Goal: Task Accomplishment & Management: Complete application form

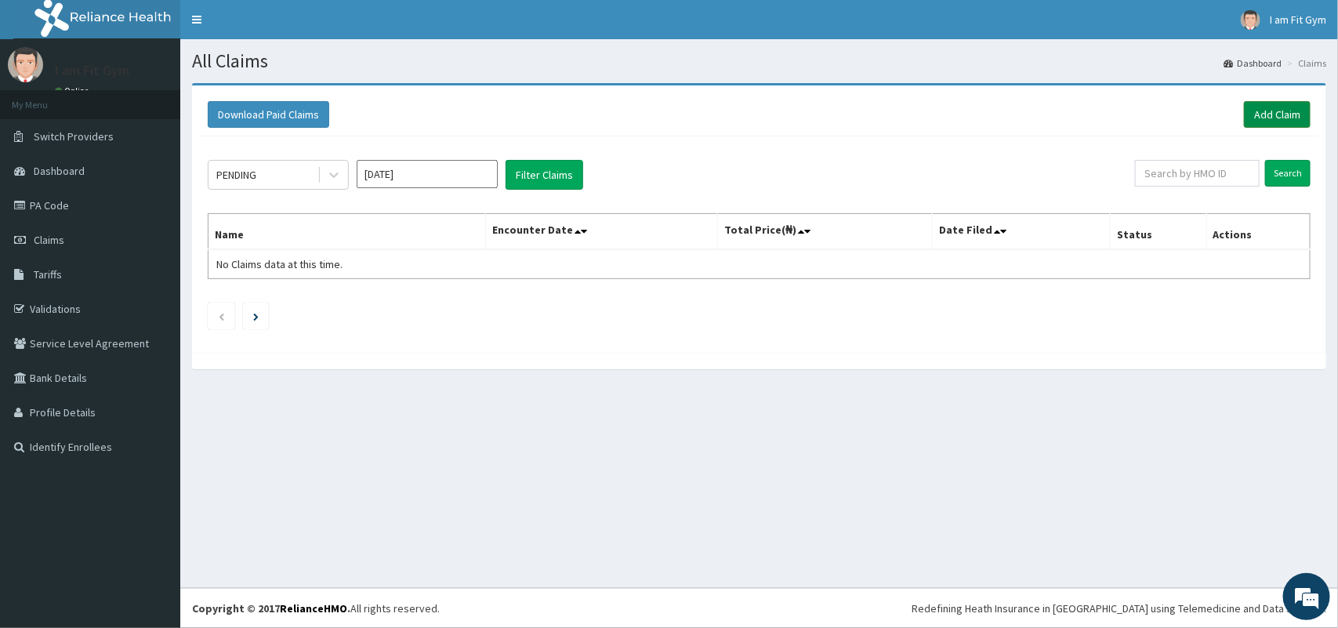
click at [1284, 118] on link "Add Claim" at bounding box center [1277, 114] width 67 height 27
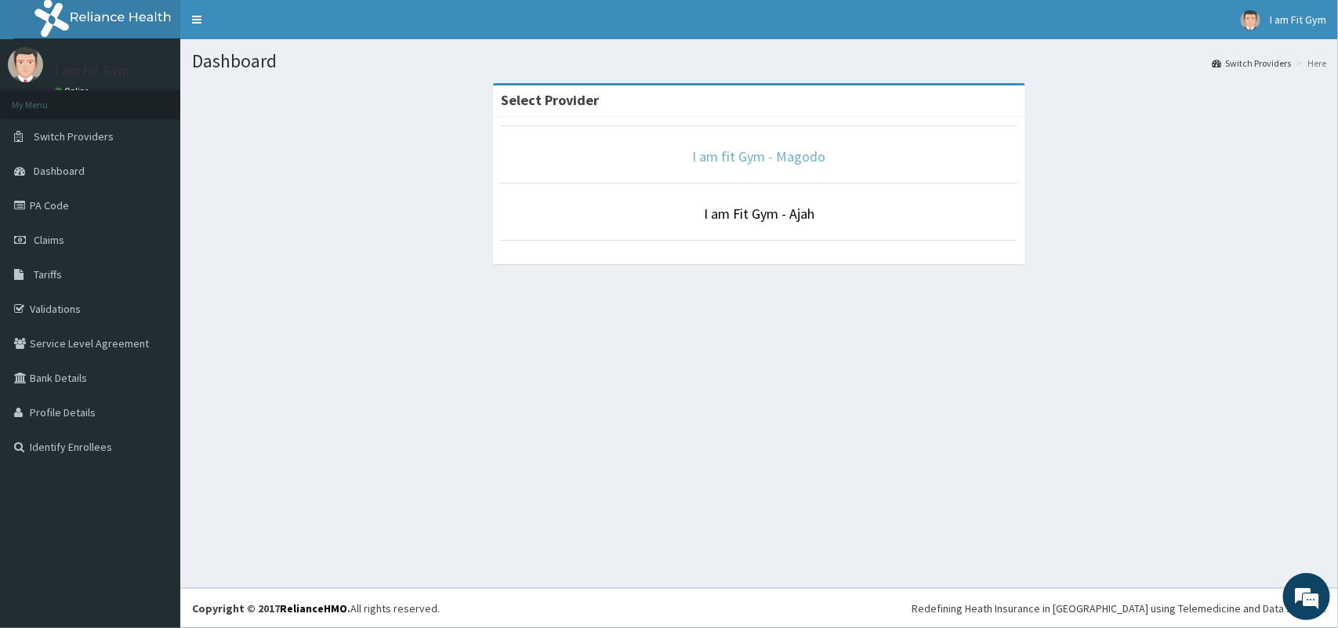
click at [773, 162] on link "I am fit Gym - Magodo" at bounding box center [759, 156] width 133 height 18
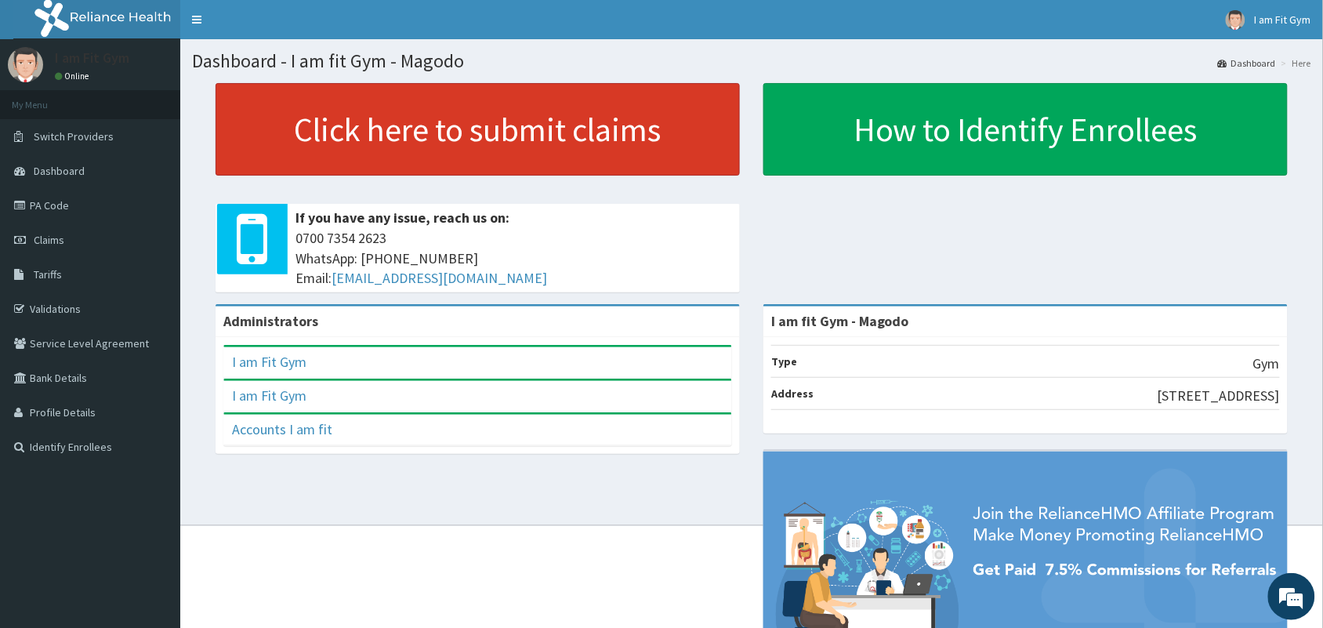
click at [361, 127] on link "Click here to submit claims" at bounding box center [478, 129] width 524 height 92
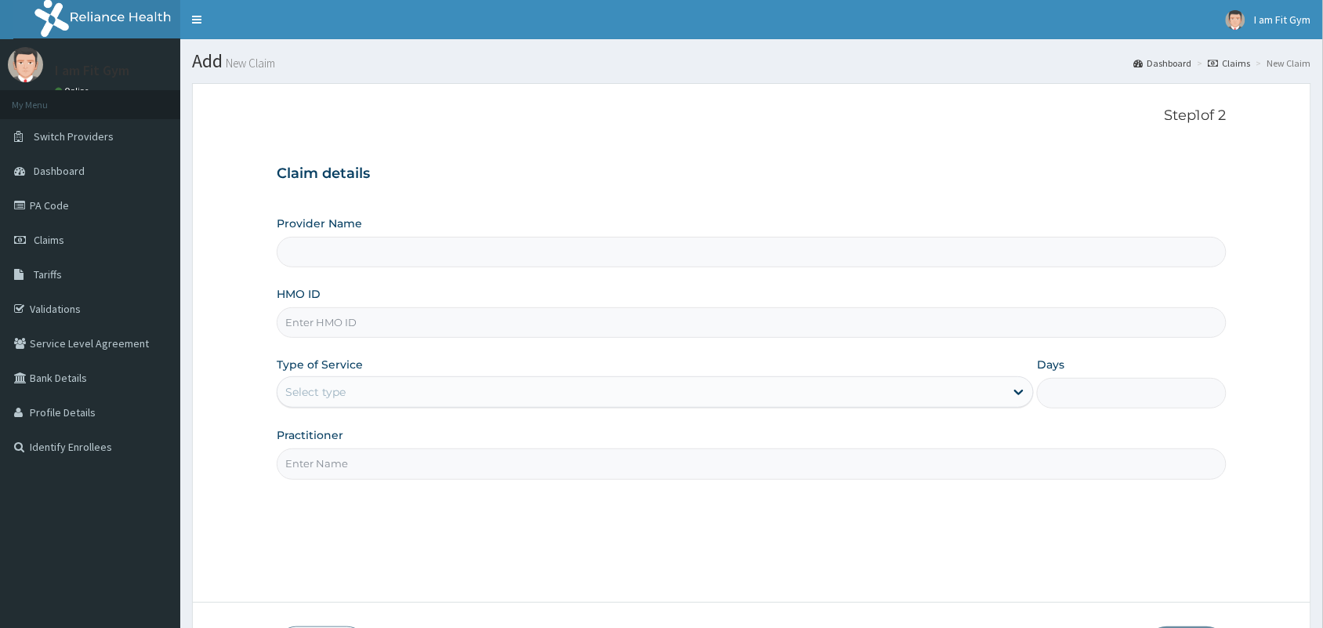
type input "I am fit Gym - Magodo"
type input "1"
click at [394, 331] on input "HMO ID" at bounding box center [752, 322] width 950 height 31
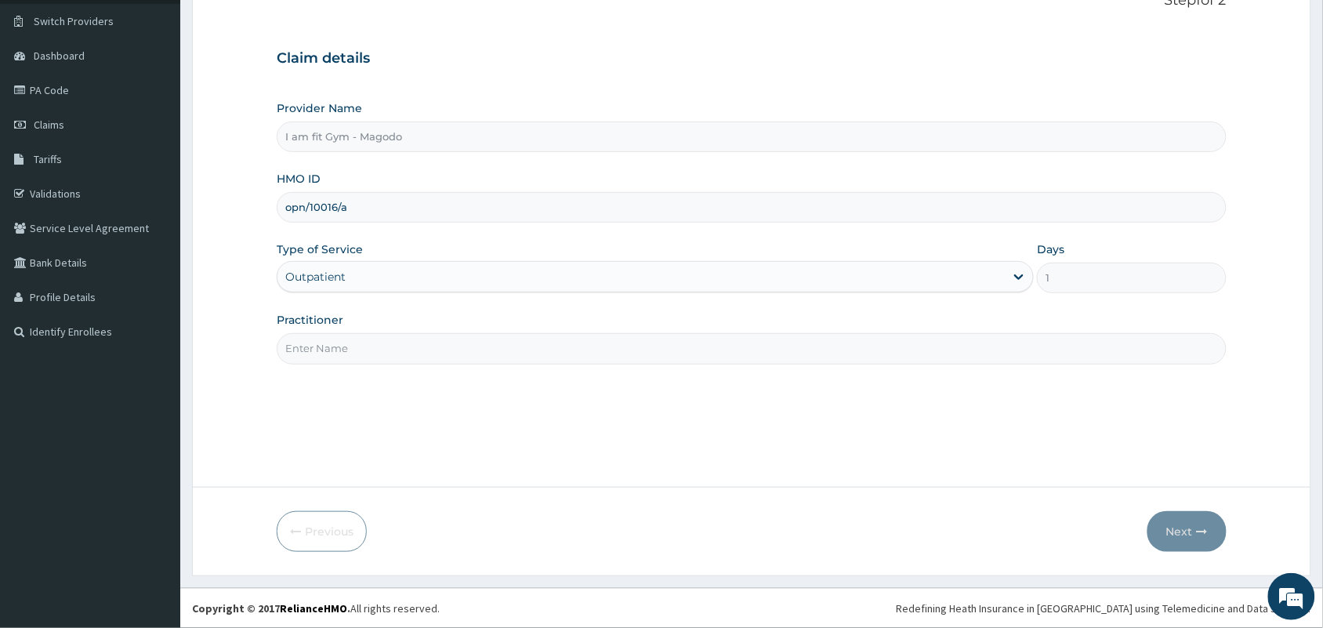
type input "opn/10016/a"
click at [427, 347] on input "Practitioner" at bounding box center [752, 348] width 950 height 31
type input "RAZZIE"
click at [1199, 530] on icon "button" at bounding box center [1202, 531] width 11 height 11
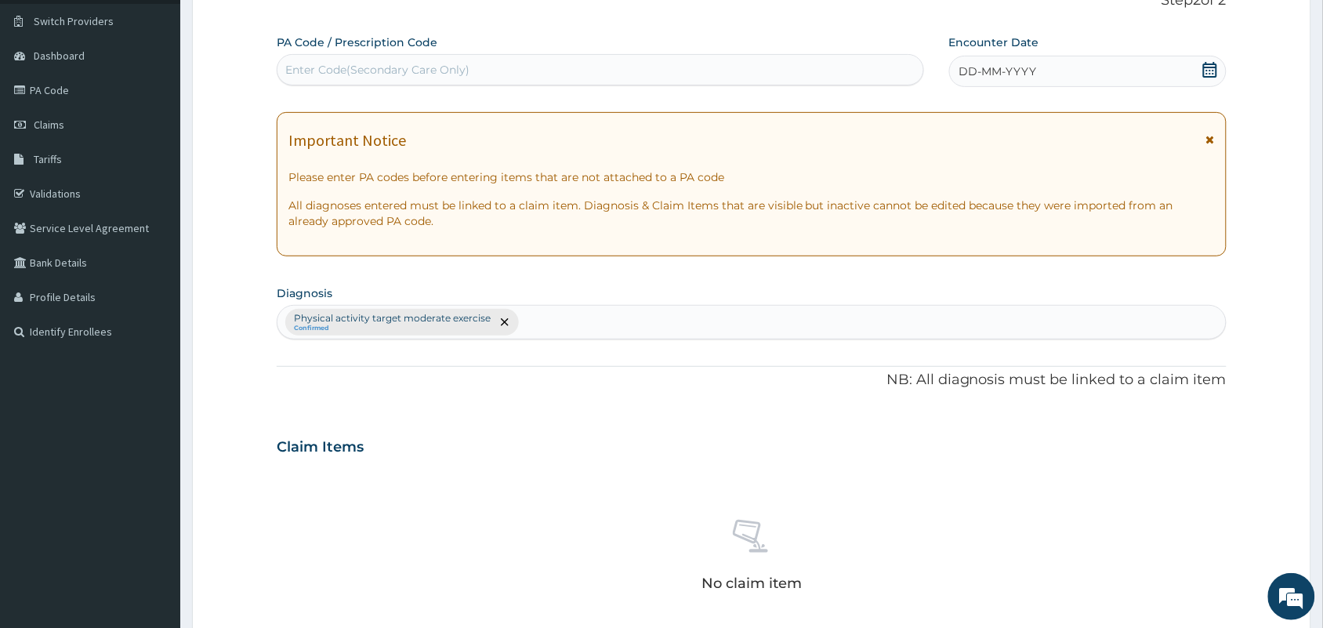
click at [1212, 69] on icon at bounding box center [1210, 70] width 16 height 16
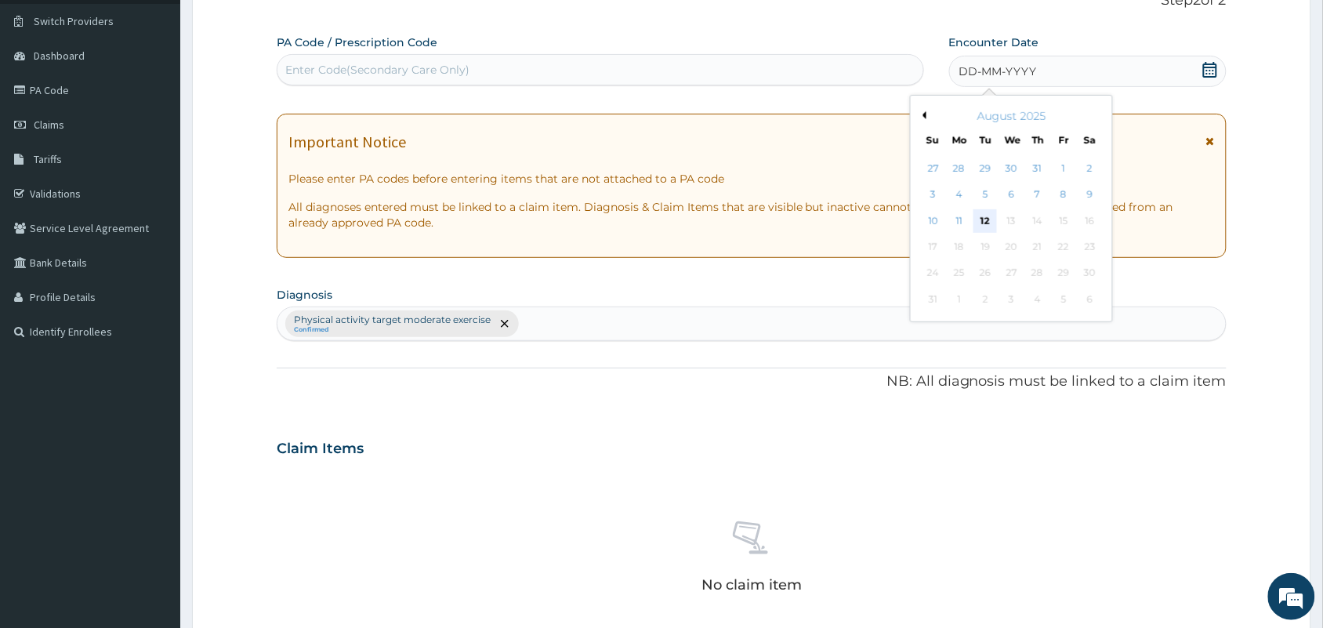
click at [990, 216] on div "12" at bounding box center [985, 221] width 24 height 24
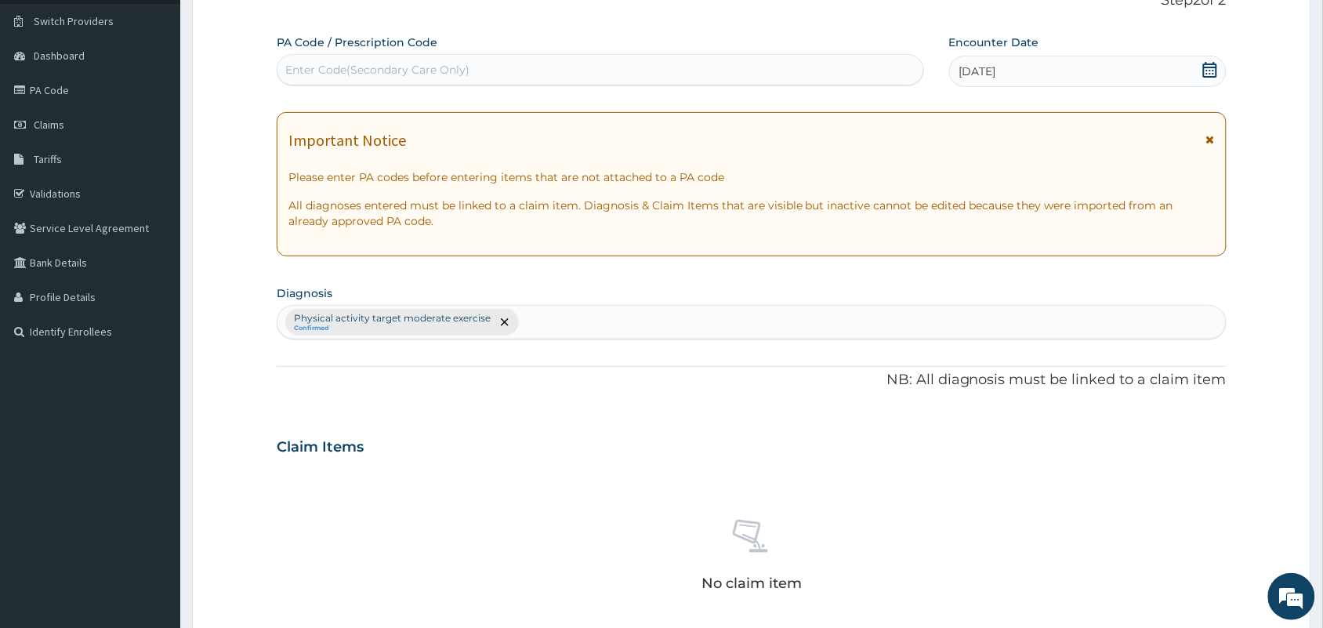
click at [615, 74] on div "Enter Code(Secondary Care Only)" at bounding box center [600, 69] width 646 height 25
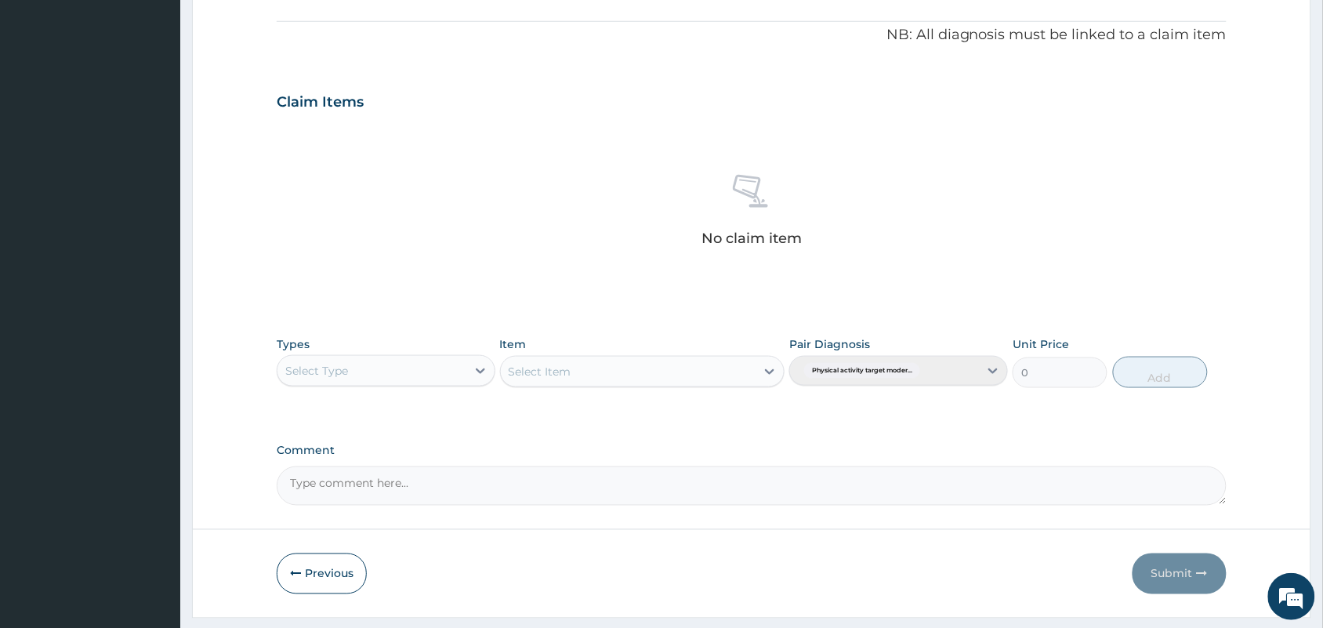
scroll to position [503, 0]
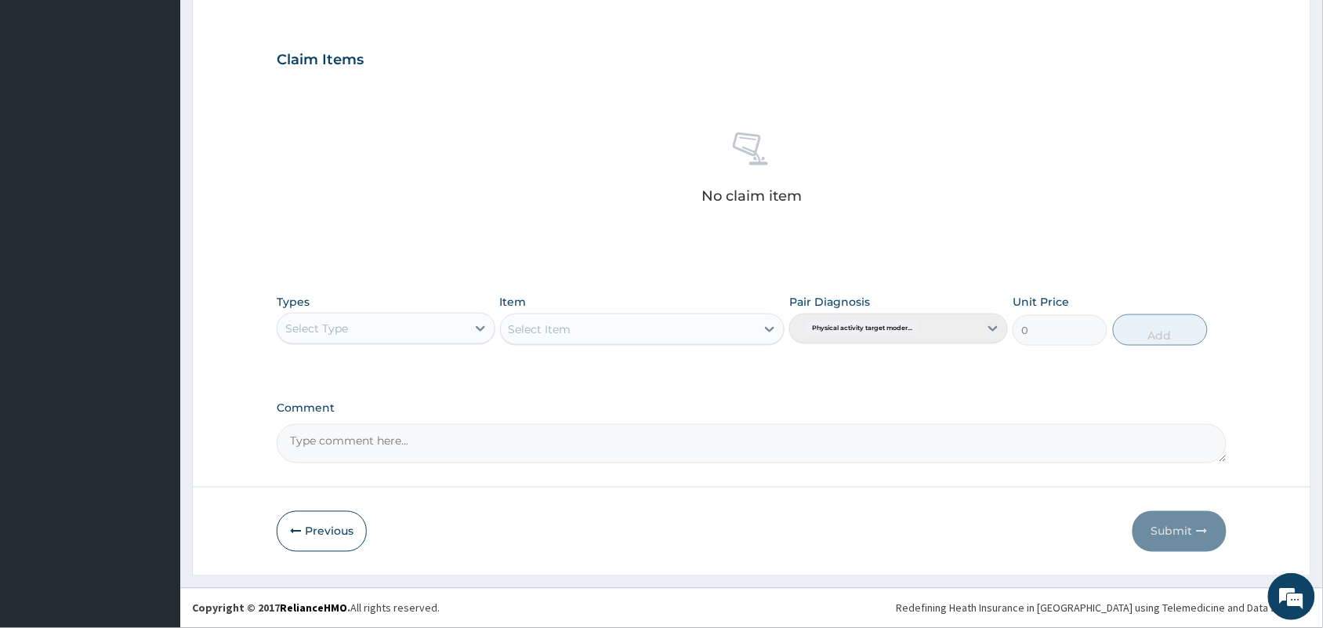
type input "PA/D55D08"
click at [464, 325] on div "Select Type" at bounding box center [371, 328] width 189 height 25
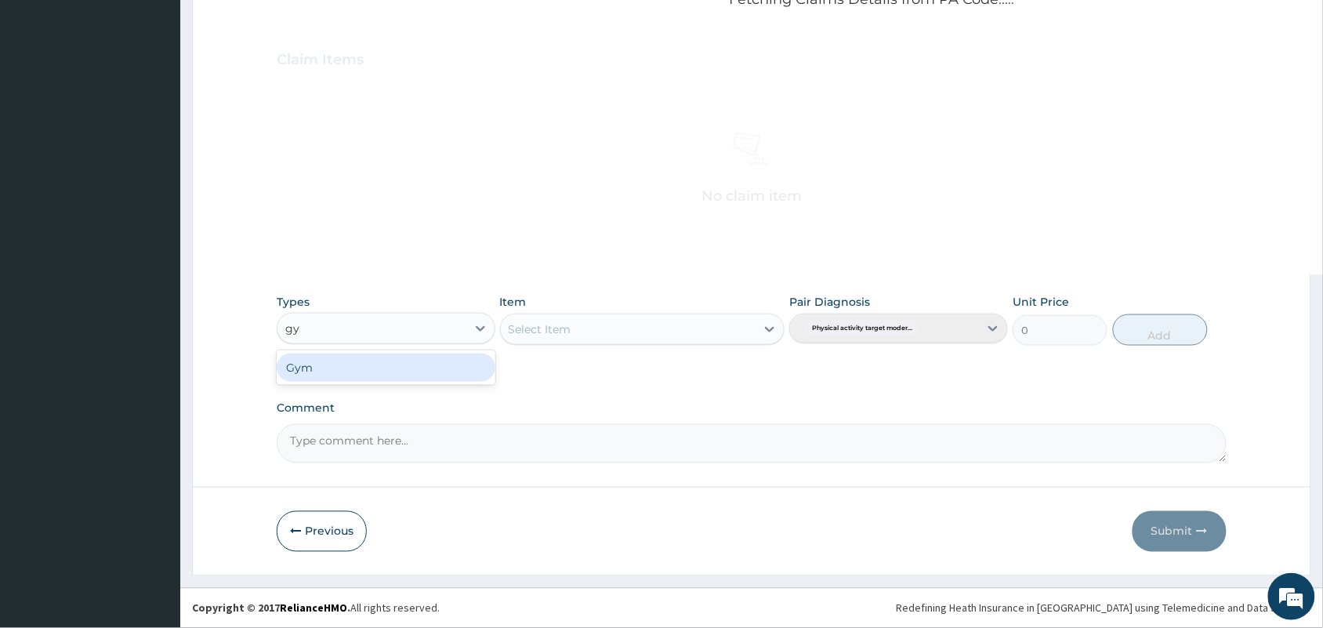
type input "gym"
click at [447, 362] on div "Gym" at bounding box center [386, 367] width 219 height 28
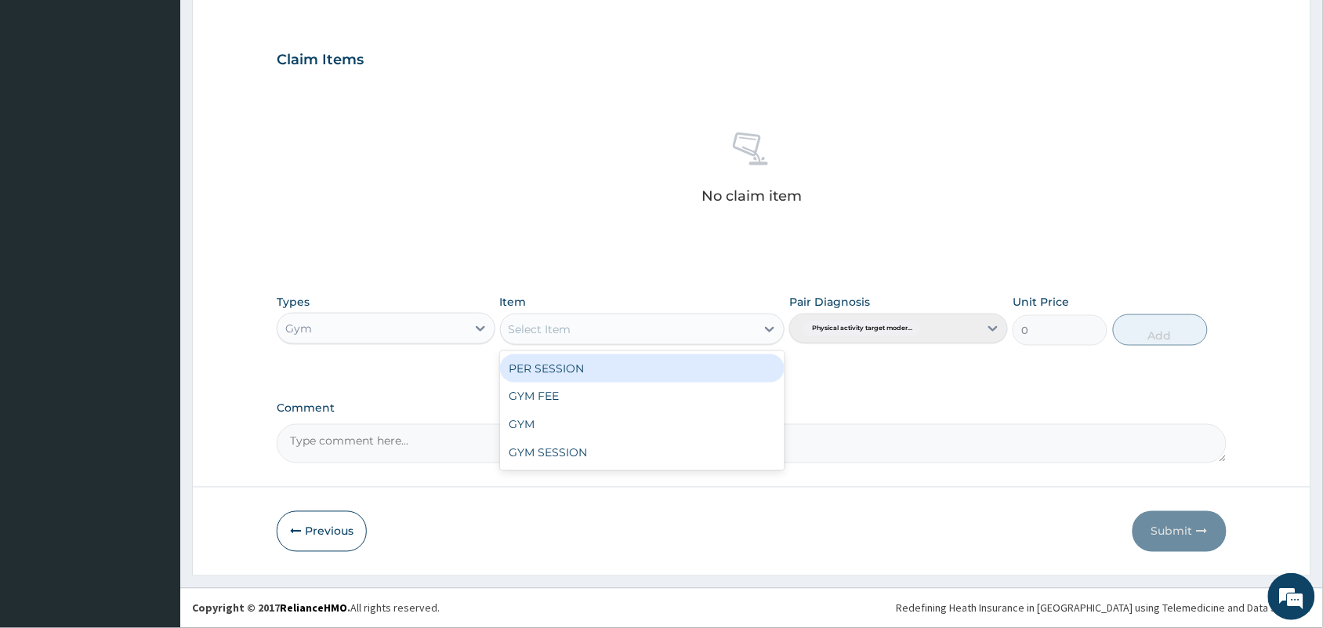
click at [576, 335] on div "Select Item" at bounding box center [628, 329] width 255 height 25
click at [608, 372] on div "PER SESSION" at bounding box center [642, 368] width 285 height 28
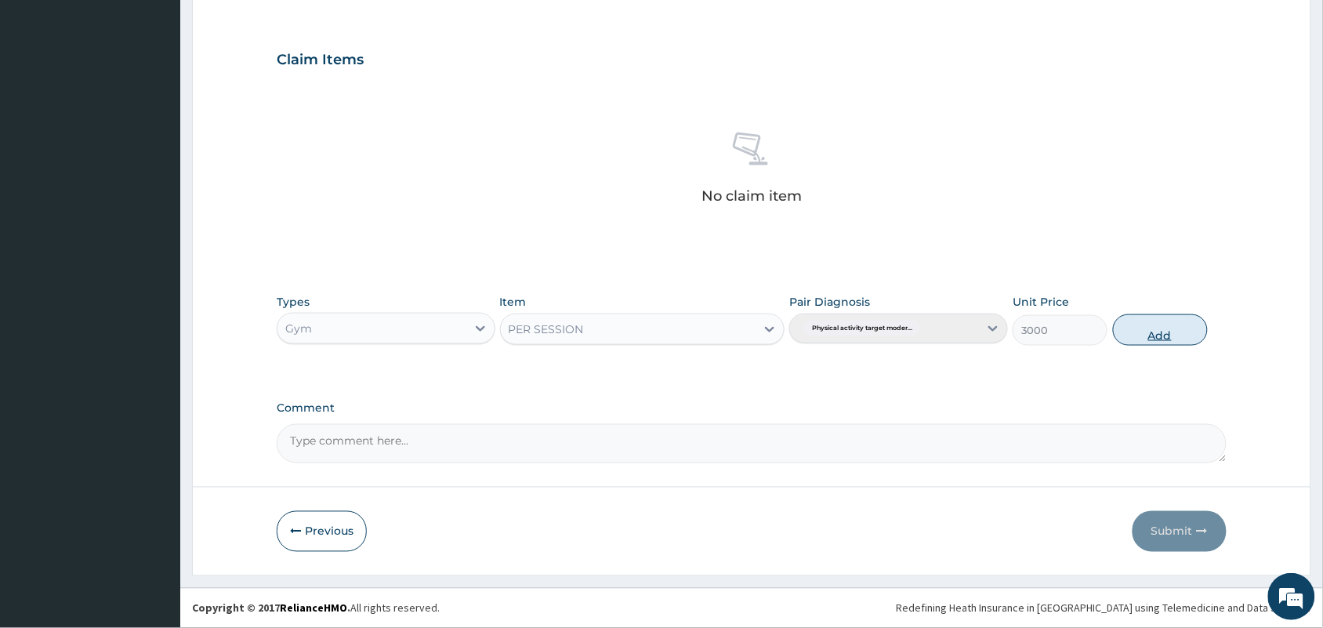
click at [1166, 337] on button "Add" at bounding box center [1160, 329] width 95 height 31
type input "0"
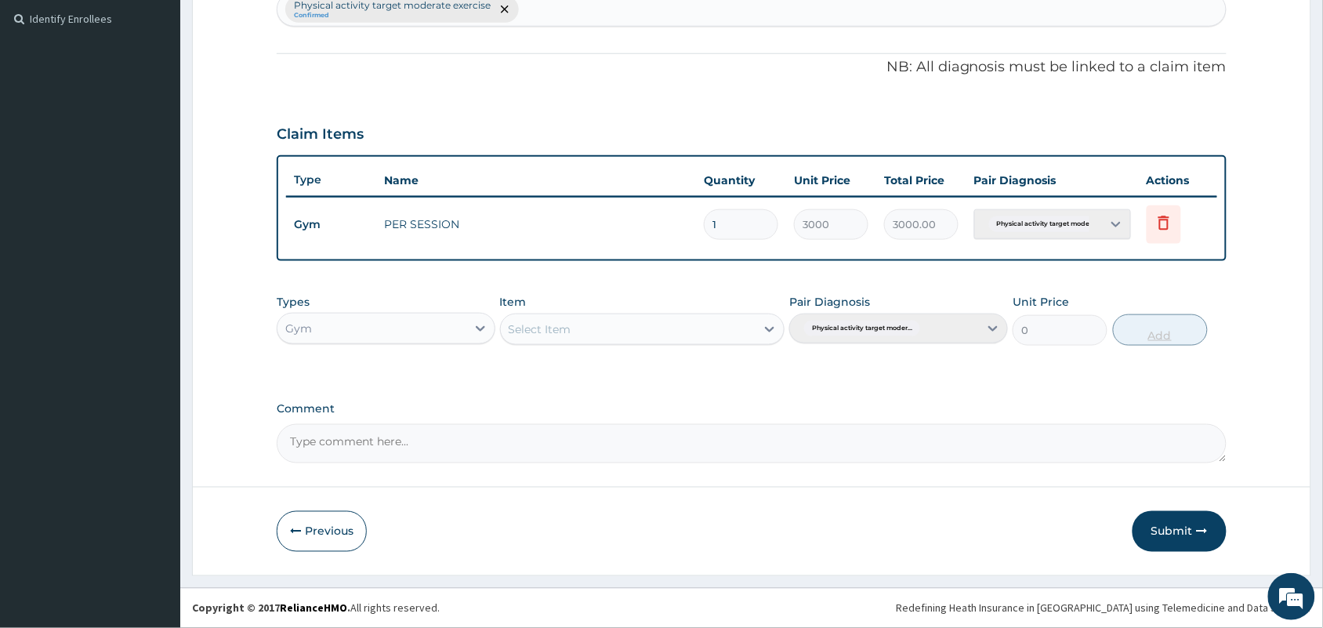
scroll to position [427, 0]
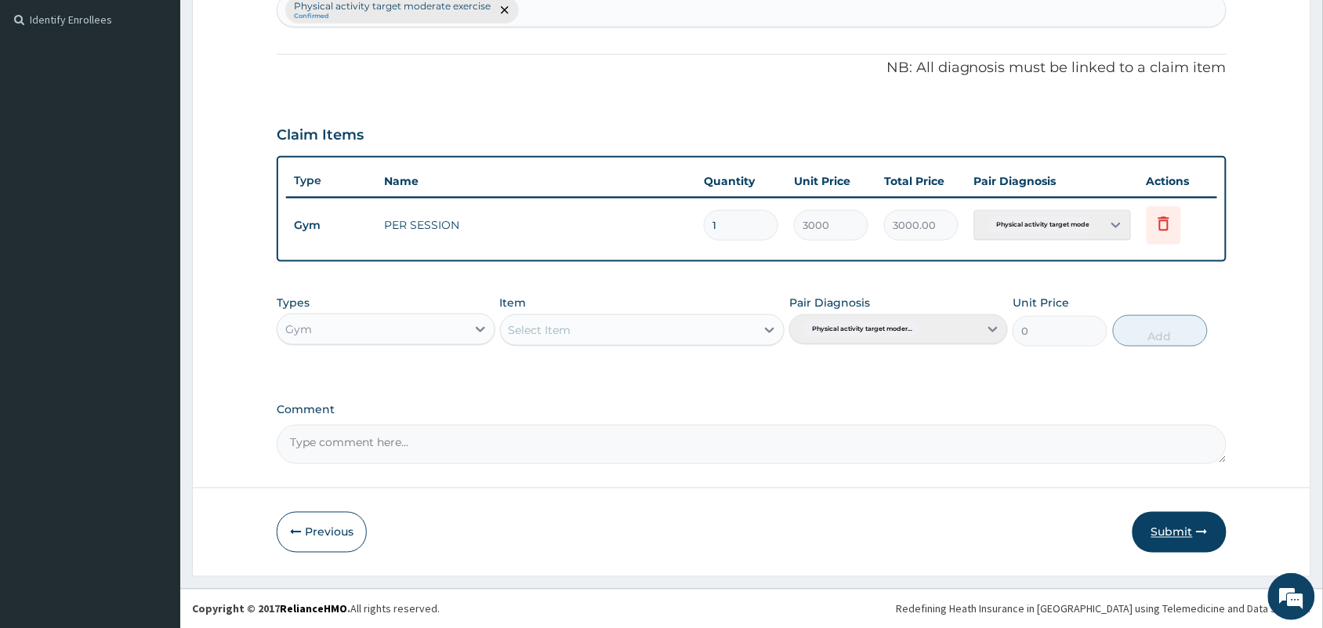
click at [1165, 543] on button "Submit" at bounding box center [1179, 532] width 94 height 41
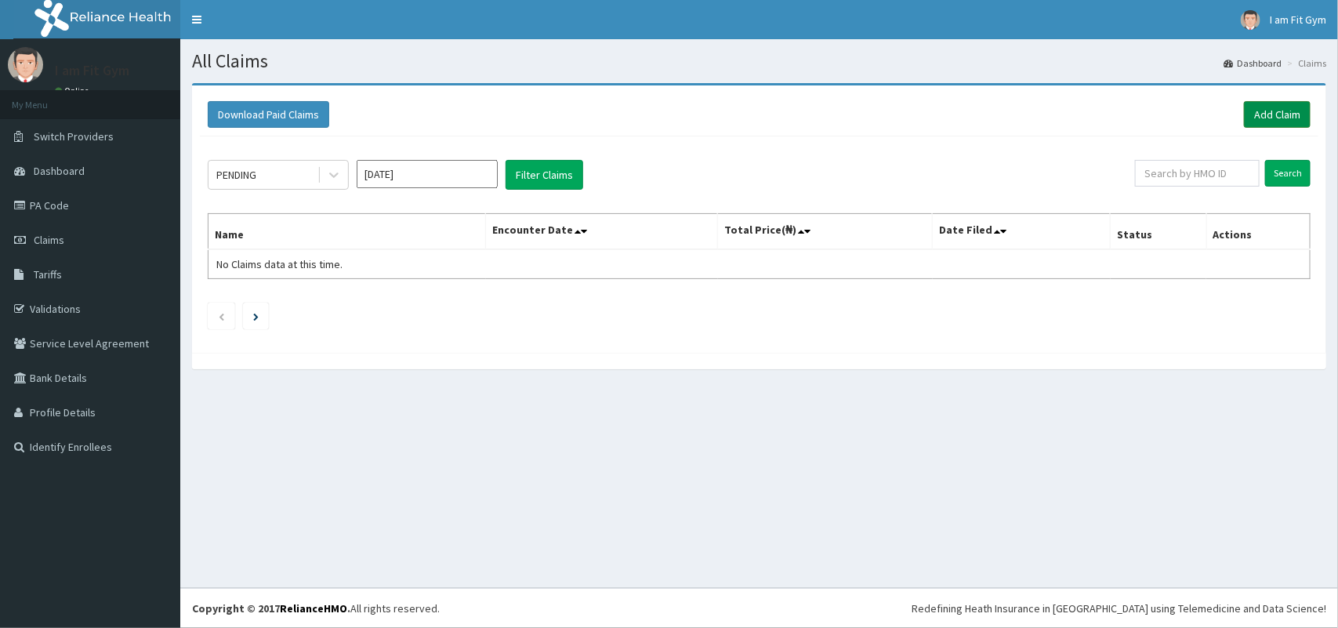
click at [1273, 107] on link "Add Claim" at bounding box center [1277, 114] width 67 height 27
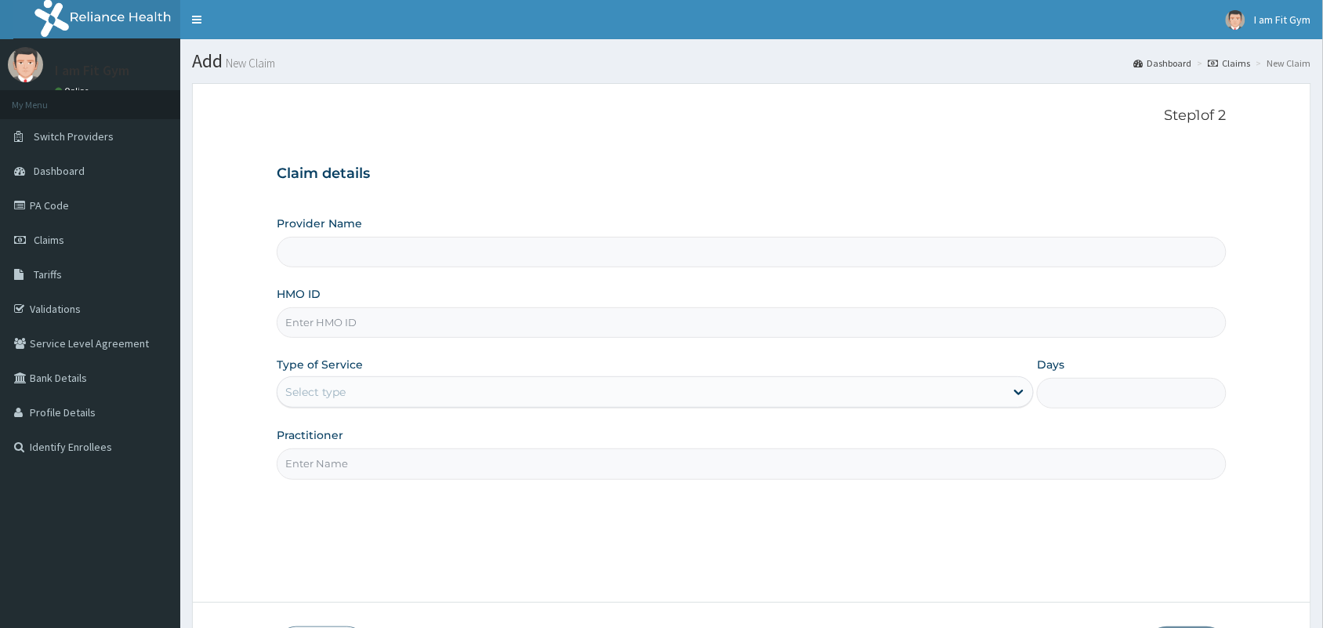
type input "I am fit Gym - Magodo"
type input "1"
click at [476, 325] on input "HMO ID" at bounding box center [752, 322] width 950 height 31
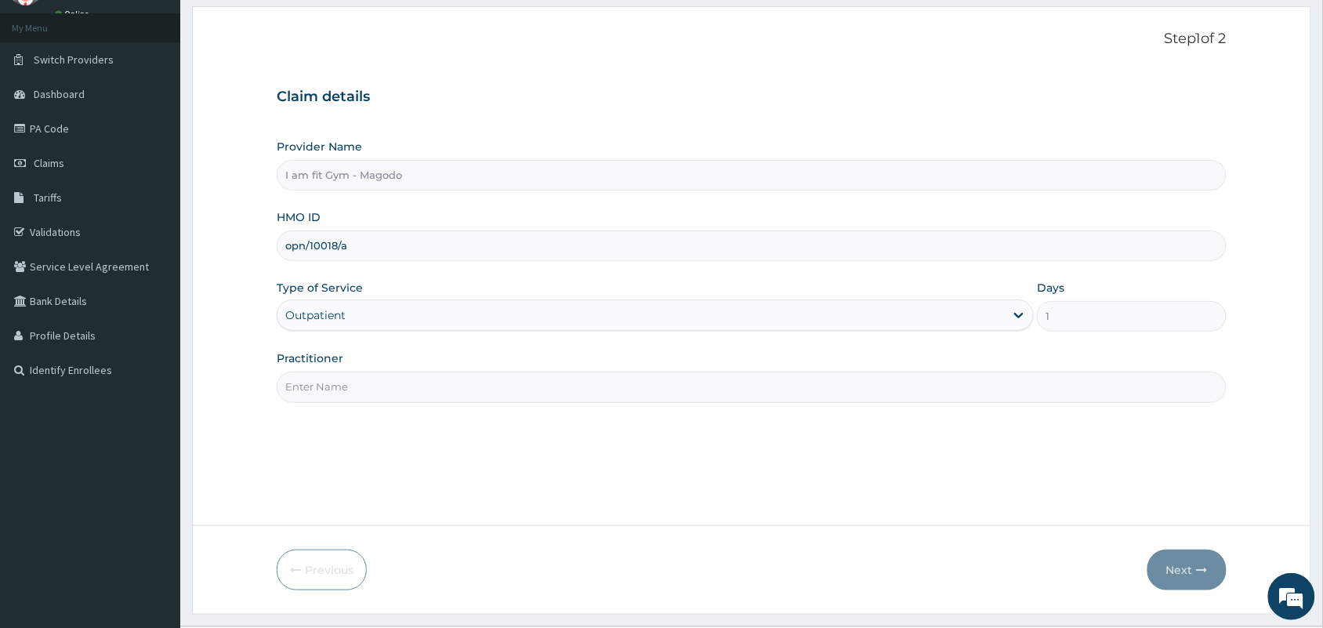
scroll to position [115, 0]
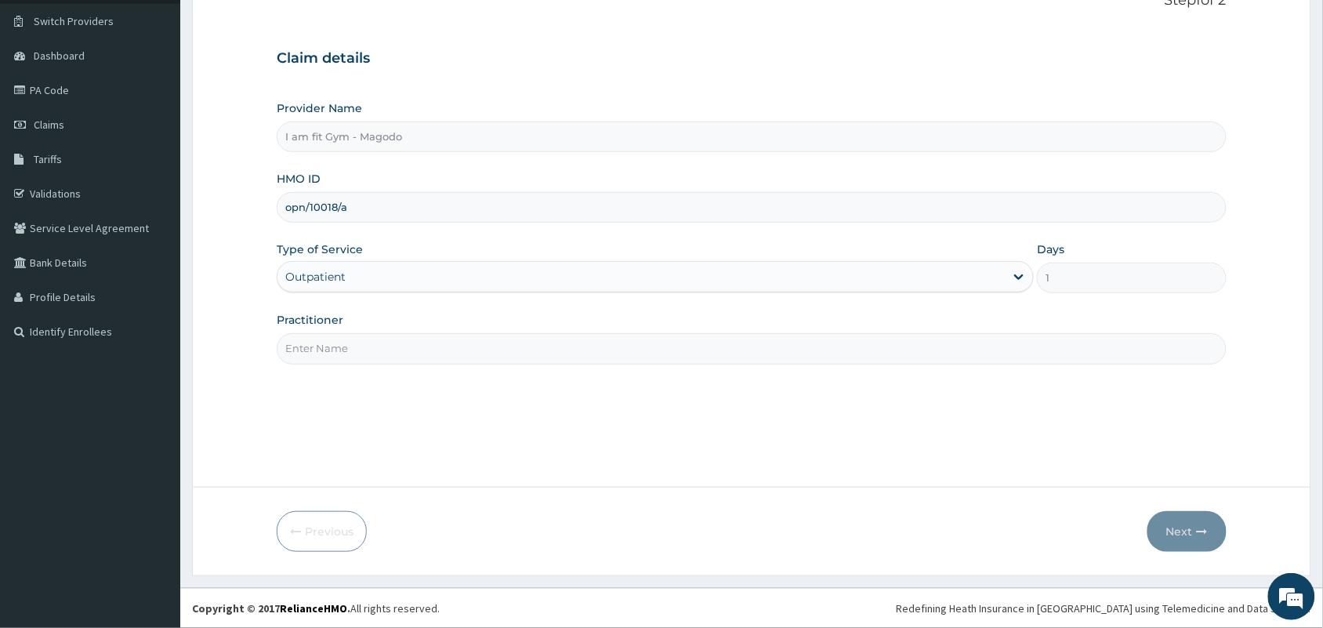
type input "opn/10018/a"
click at [455, 354] on input "Practitioner" at bounding box center [752, 348] width 950 height 31
type input "RAZZIE"
click at [1179, 511] on button "Next" at bounding box center [1186, 531] width 79 height 41
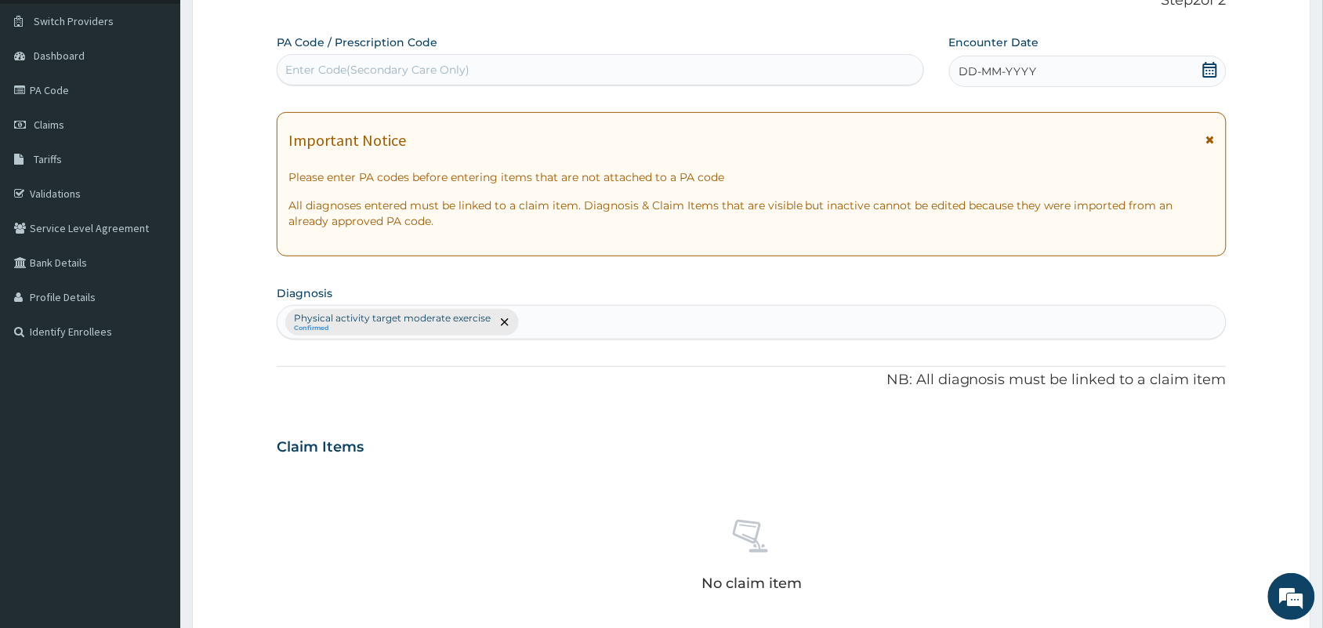
click at [1208, 67] on icon at bounding box center [1210, 70] width 14 height 16
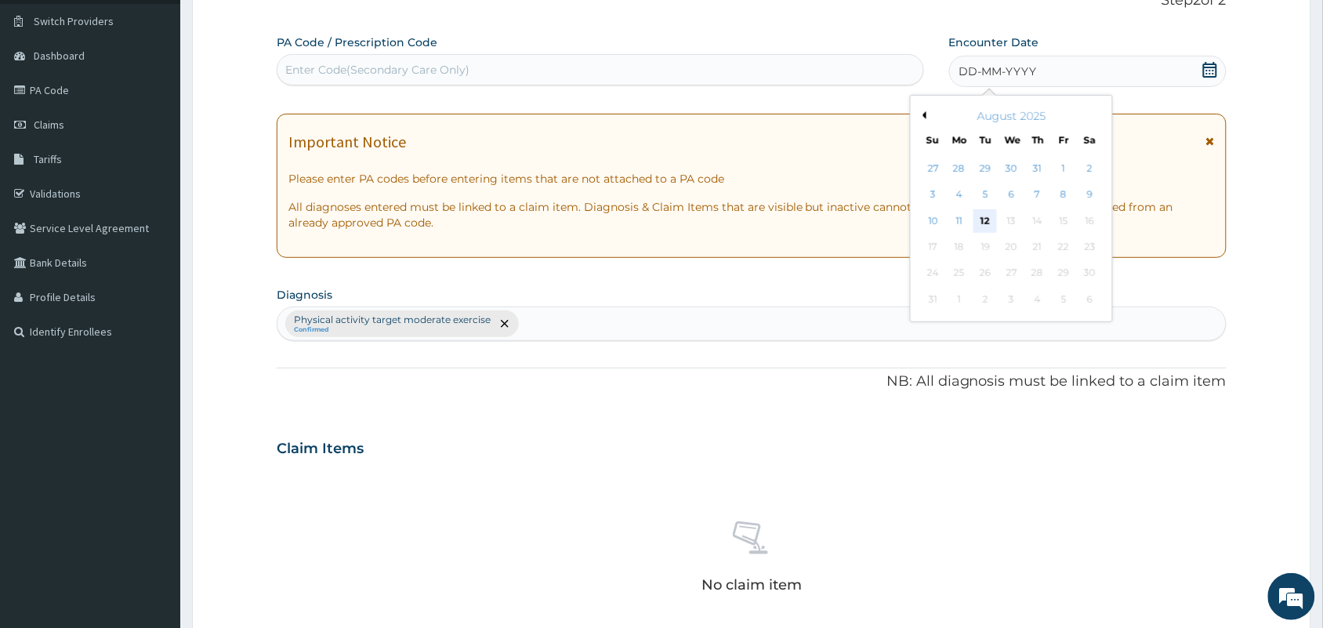
click at [981, 223] on div "12" at bounding box center [985, 221] width 24 height 24
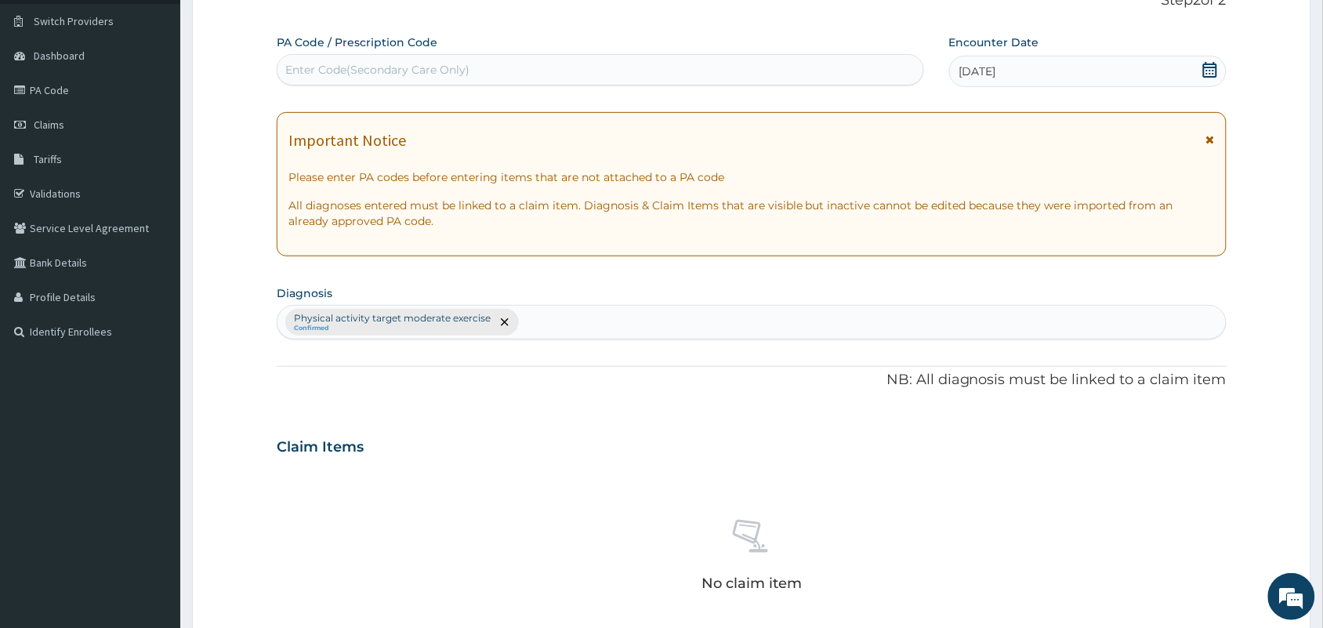
click at [543, 75] on div "Enter Code(Secondary Care Only)" at bounding box center [600, 69] width 646 height 25
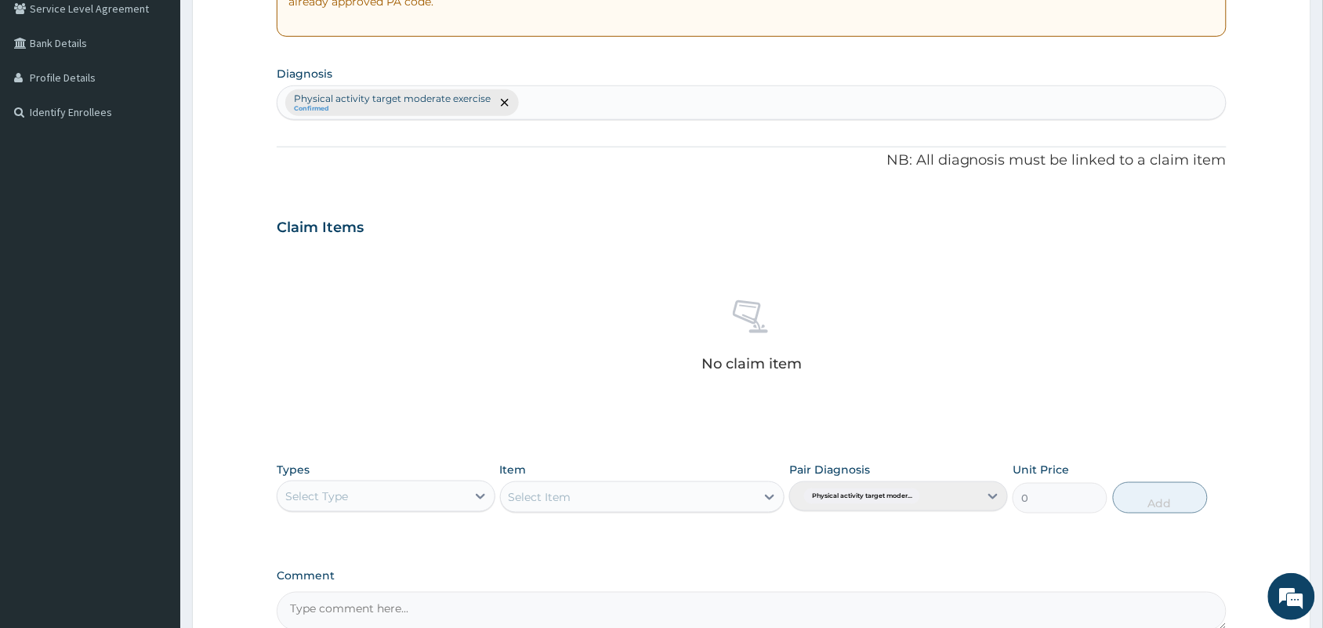
scroll to position [335, 0]
type input "PA/BDFD05"
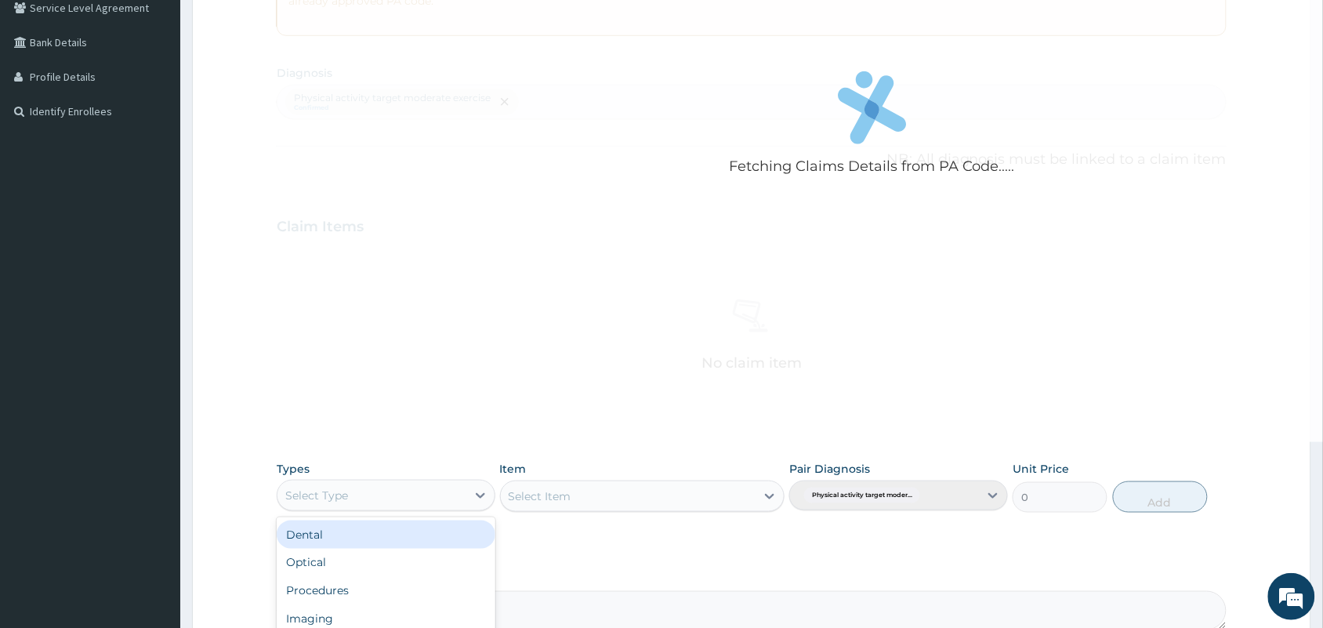
click at [400, 491] on div "Select Type" at bounding box center [371, 495] width 189 height 25
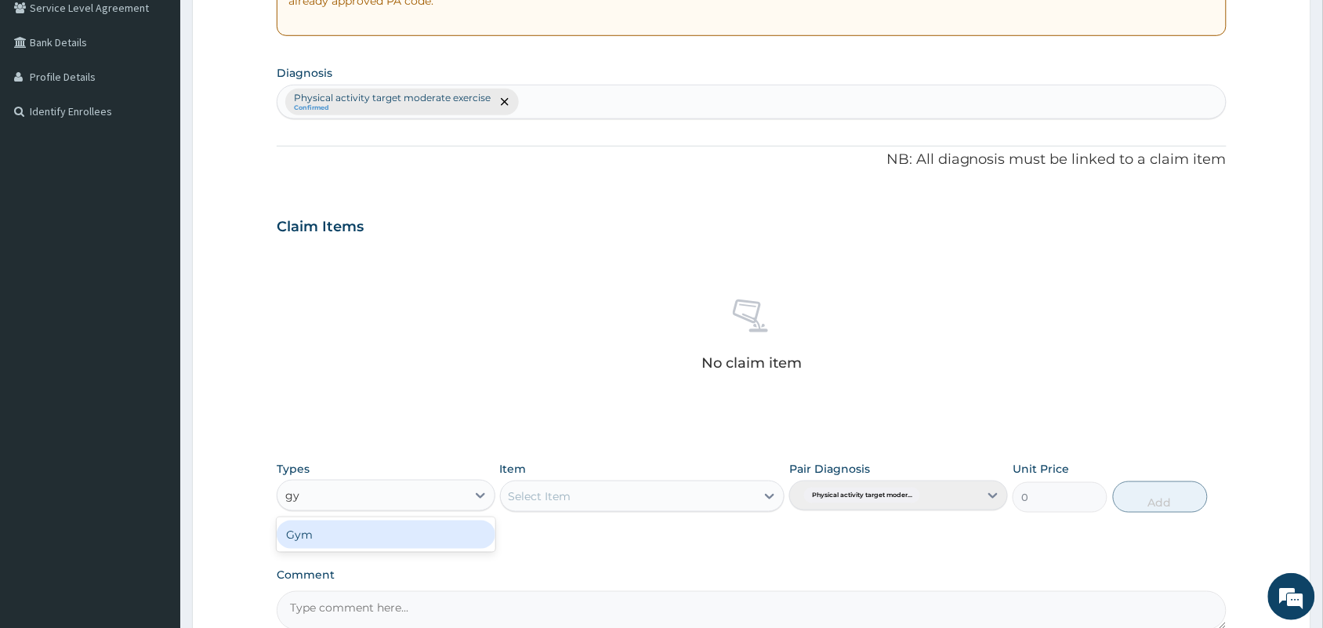
type input "gym"
click at [414, 545] on div "Gym" at bounding box center [386, 534] width 219 height 28
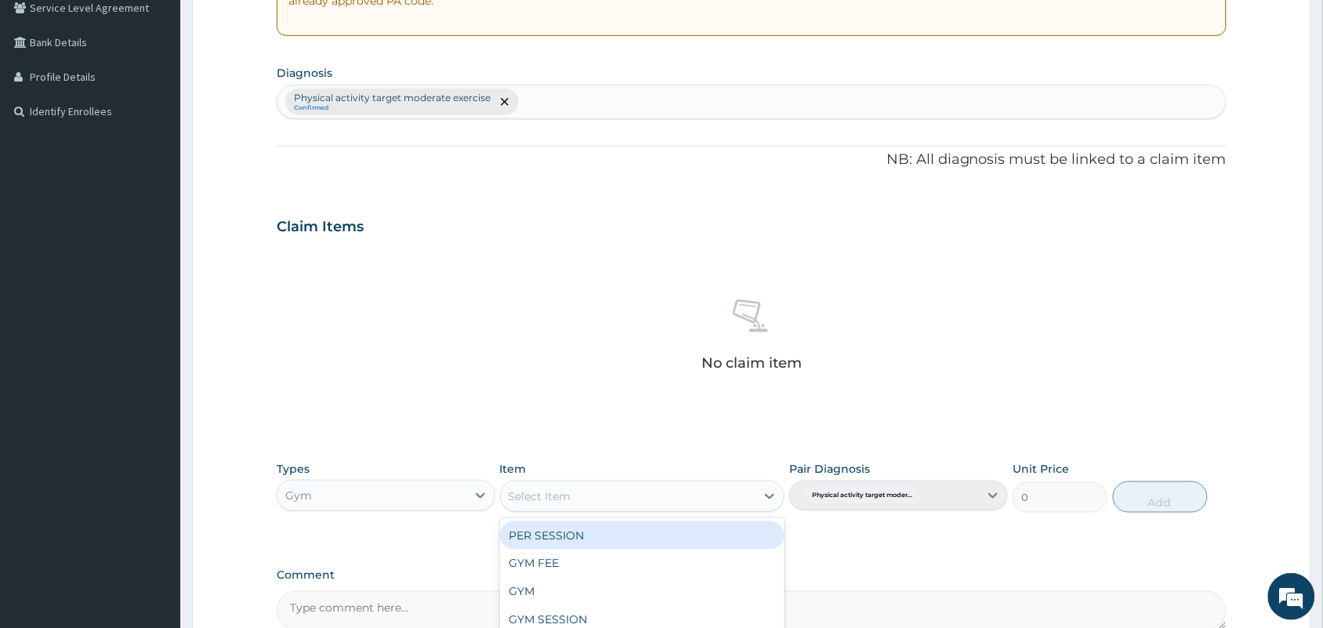
click at [653, 491] on div "Select Item" at bounding box center [628, 496] width 255 height 25
click at [640, 541] on div "PER SESSION" at bounding box center [642, 535] width 285 height 28
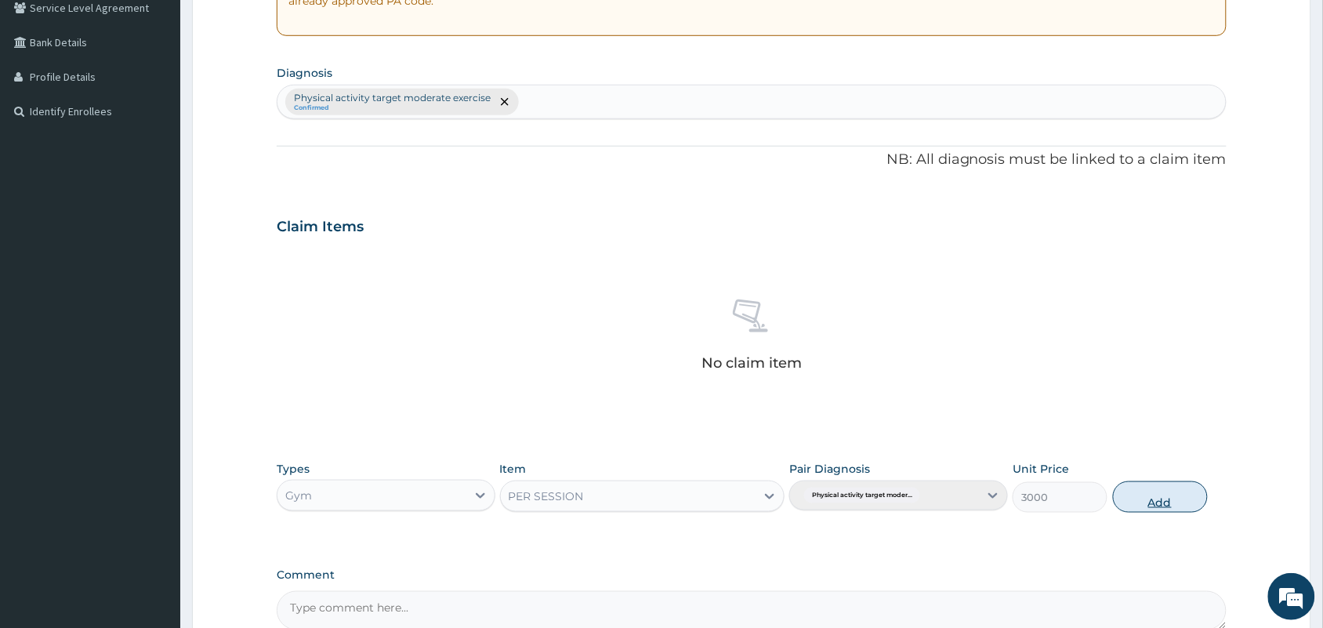
click at [1179, 499] on button "Add" at bounding box center [1160, 496] width 95 height 31
type input "0"
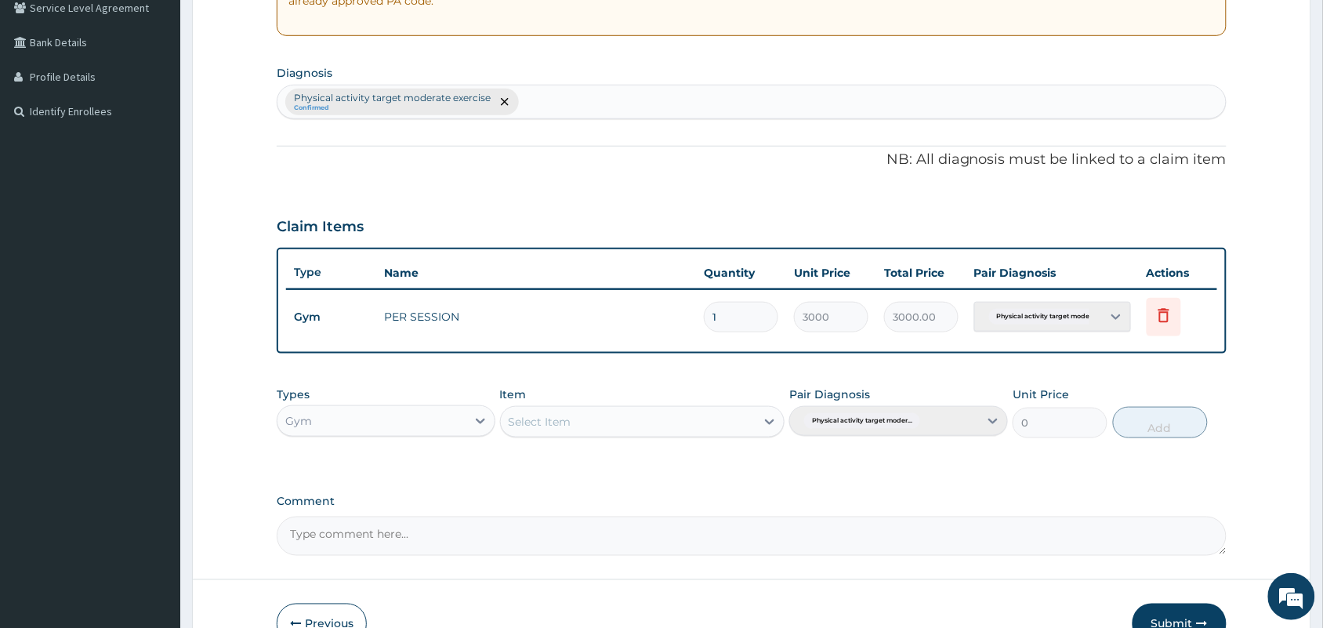
scroll to position [427, 0]
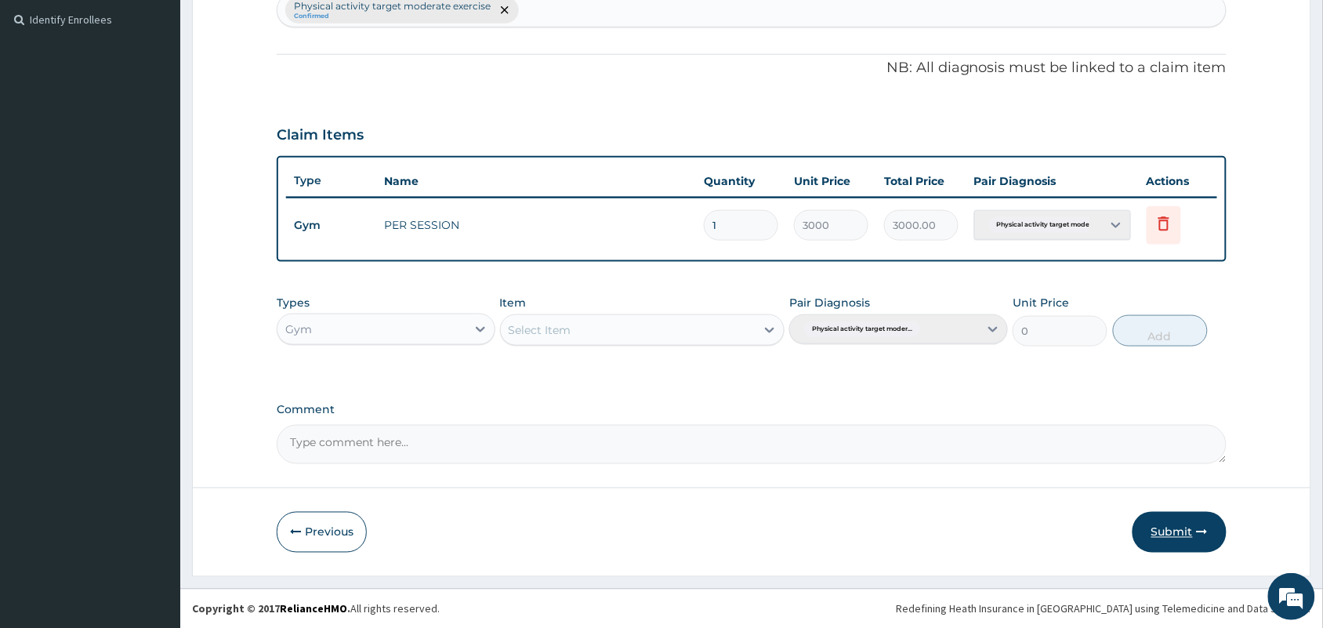
click at [1168, 533] on button "Submit" at bounding box center [1179, 532] width 94 height 41
